Goal: Task Accomplishment & Management: Complete application form

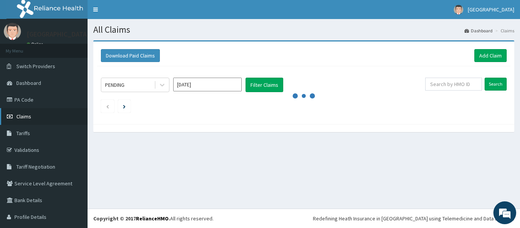
click at [27, 114] on span "Claims" at bounding box center [23, 116] width 15 height 7
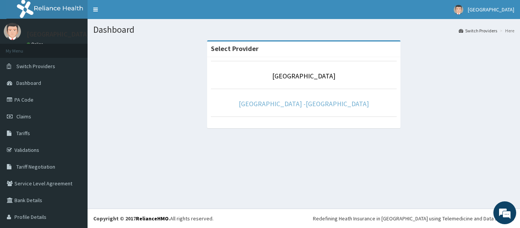
click at [294, 105] on link "Rolayo Medical Centre -Annex" at bounding box center [304, 103] width 130 height 9
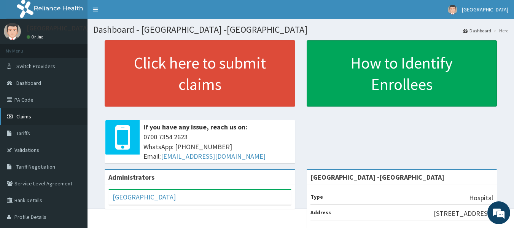
click at [29, 115] on span "Claims" at bounding box center [23, 116] width 15 height 7
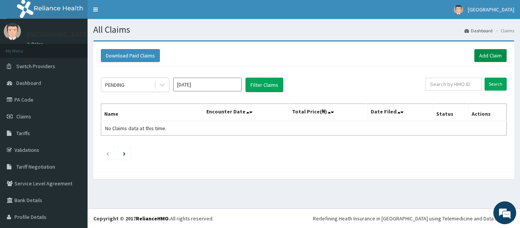
click at [479, 56] on link "Add Claim" at bounding box center [490, 55] width 32 height 13
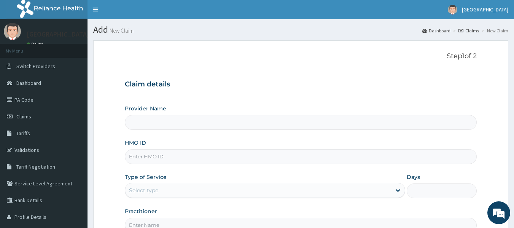
type input "[GEOGRAPHIC_DATA] -[GEOGRAPHIC_DATA]"
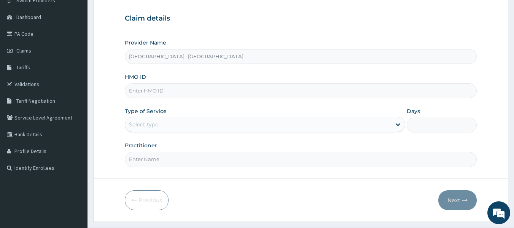
scroll to position [76, 0]
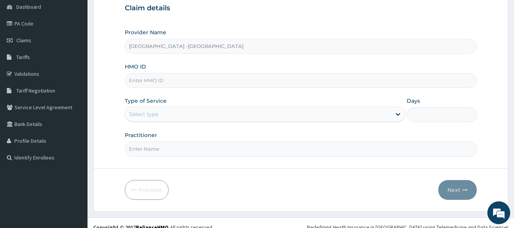
click at [161, 78] on input "HMO ID" at bounding box center [301, 80] width 353 height 15
type input "GSV14047/A"
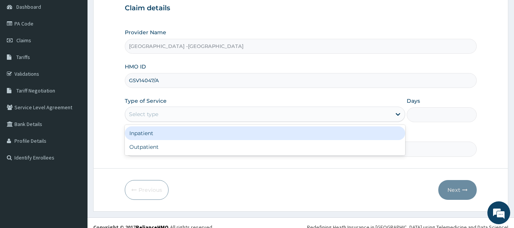
click at [147, 114] on div "Select type" at bounding box center [143, 114] width 29 height 8
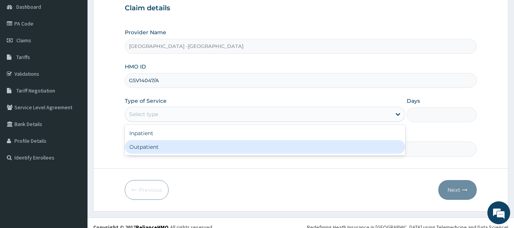
click at [153, 144] on div "Outpatient" at bounding box center [265, 147] width 281 height 14
type input "1"
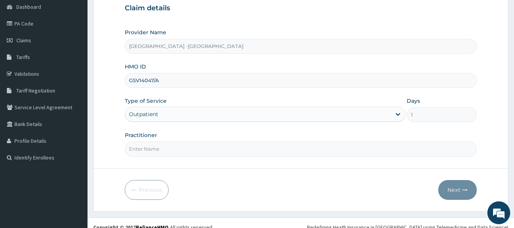
click at [174, 147] on input "Practitioner" at bounding box center [301, 149] width 353 height 15
type input "DR ADENOWO"
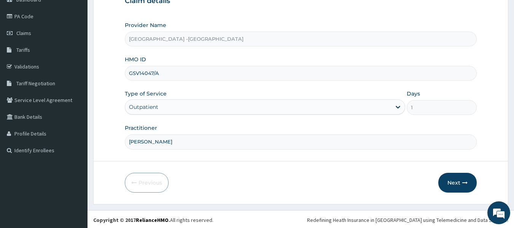
scroll to position [85, 0]
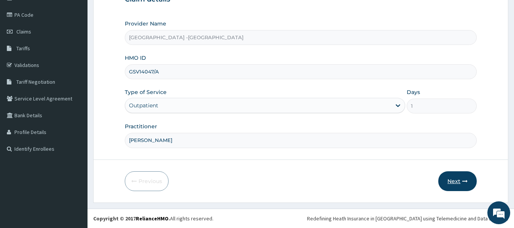
click at [452, 182] on button "Next" at bounding box center [458, 181] width 38 height 20
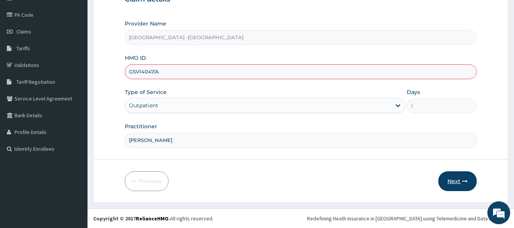
click at [457, 182] on button "Next" at bounding box center [458, 181] width 38 height 20
click at [27, 61] on link "Validations" at bounding box center [44, 65] width 88 height 17
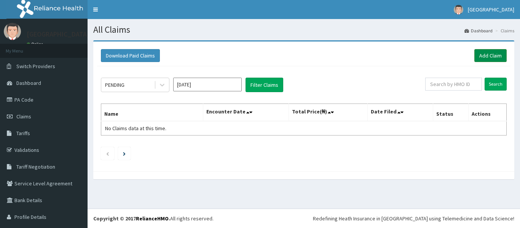
click at [475, 56] on link "Add Claim" at bounding box center [490, 55] width 32 height 13
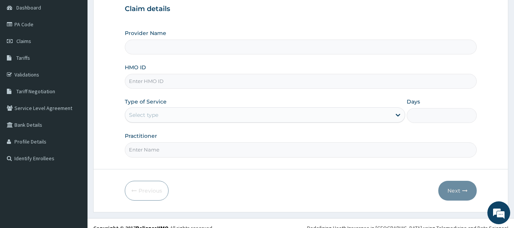
scroll to position [76, 0]
type input "[GEOGRAPHIC_DATA] -[GEOGRAPHIC_DATA]"
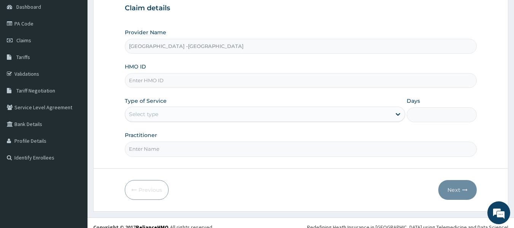
click at [162, 83] on input "HMO ID" at bounding box center [301, 80] width 353 height 15
type input "GSV/14047/A"
click at [168, 114] on div "Select type" at bounding box center [258, 114] width 266 height 12
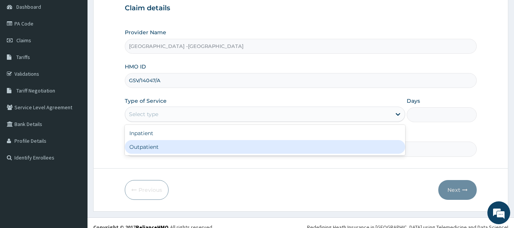
click at [167, 145] on div "Outpatient" at bounding box center [265, 147] width 281 height 14
type input "1"
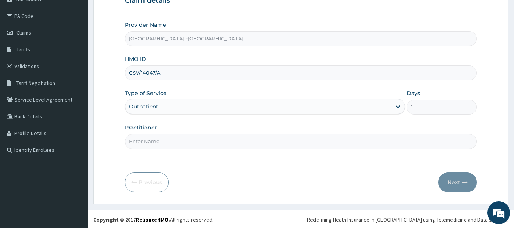
scroll to position [85, 0]
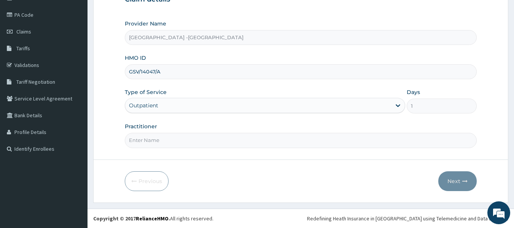
click at [215, 136] on input "Practitioner" at bounding box center [301, 140] width 353 height 15
type input "[PERSON_NAME]"
click at [452, 180] on button "Next" at bounding box center [458, 181] width 38 height 20
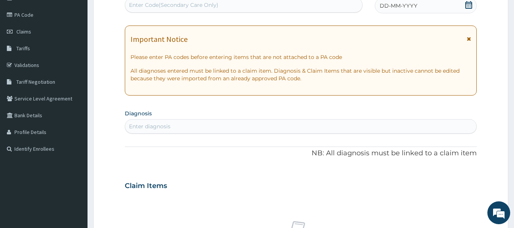
scroll to position [0, 0]
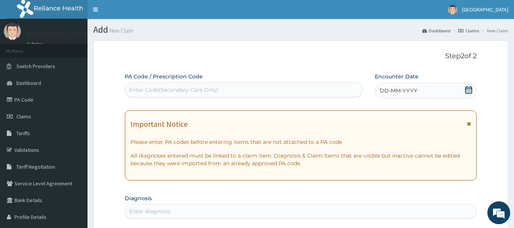
click at [471, 90] on icon at bounding box center [469, 90] width 7 height 8
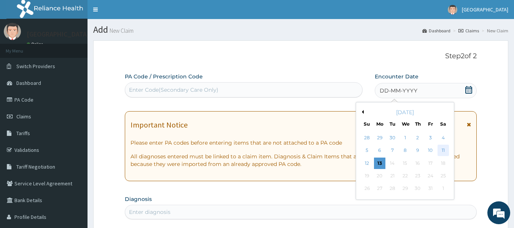
click at [442, 148] on div "11" at bounding box center [443, 150] width 11 height 11
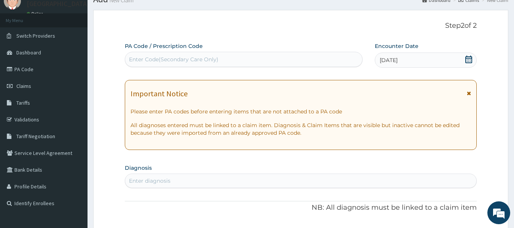
scroll to position [114, 0]
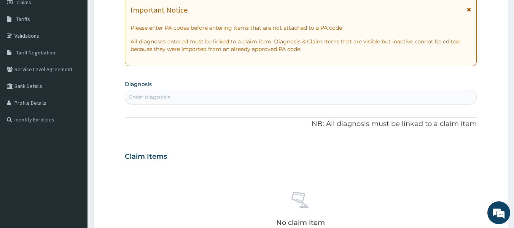
click at [222, 96] on div "Enter diagnosis" at bounding box center [301, 97] width 352 height 12
type input "PEPTIC"
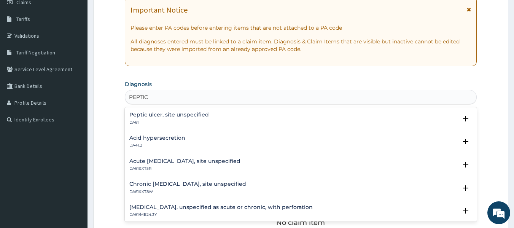
click at [179, 116] on h4 "Peptic ulcer, site unspecified" at bounding box center [169, 115] width 80 height 6
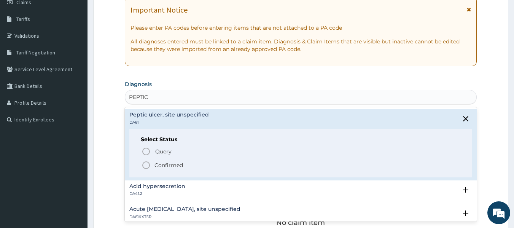
click at [145, 166] on icon "status option filled" at bounding box center [146, 165] width 9 height 9
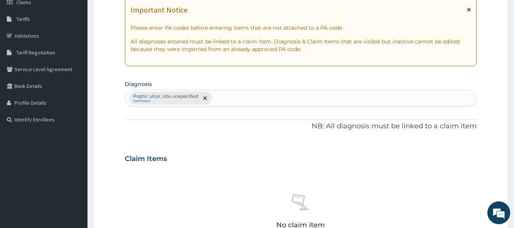
click at [223, 98] on div "[MEDICAL_DATA], site unspecified Confirmed" at bounding box center [301, 98] width 352 height 16
type input "H"
type input "P"
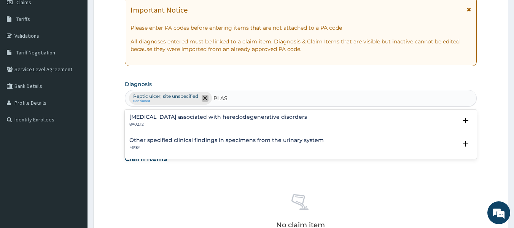
click at [205, 100] on icon "remove selection option" at bounding box center [205, 98] width 4 height 4
type input "PLAS"
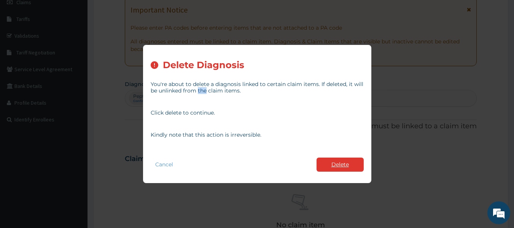
click at [334, 162] on button "Delete" at bounding box center [340, 165] width 47 height 14
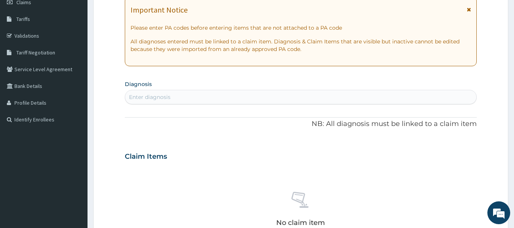
click at [147, 92] on div "Enter diagnosis" at bounding box center [301, 97] width 352 height 12
type input "P"
